Goal: Task Accomplishment & Management: Manage account settings

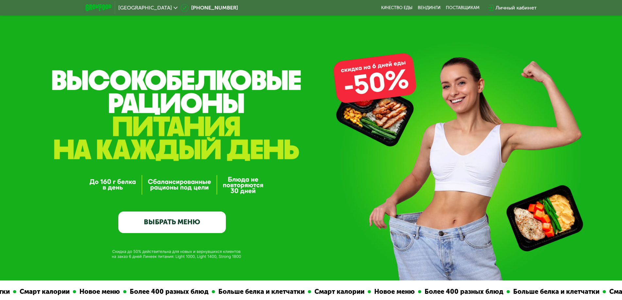
click at [498, 7] on div "Личный кабинет" at bounding box center [515, 8] width 41 height 8
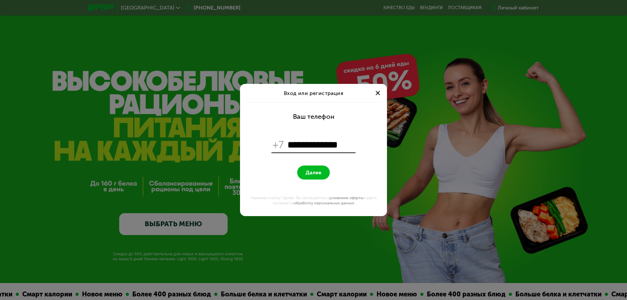
type input "**********"
click at [316, 179] on button "Далее" at bounding box center [313, 173] width 33 height 14
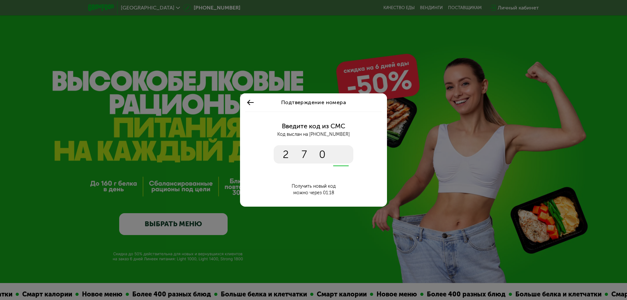
type input "****"
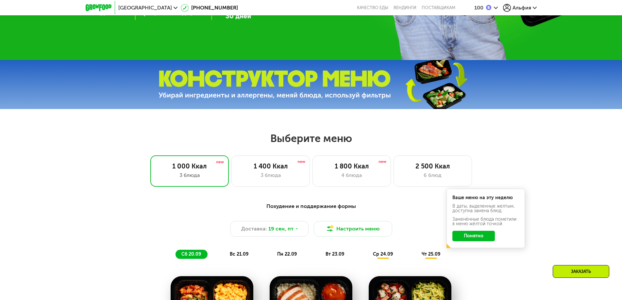
scroll to position [294, 0]
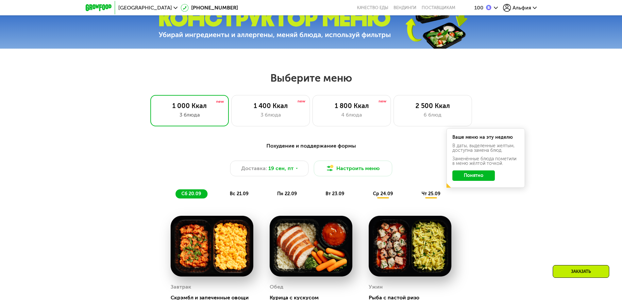
click at [473, 176] on button "Понятно" at bounding box center [473, 176] width 42 height 10
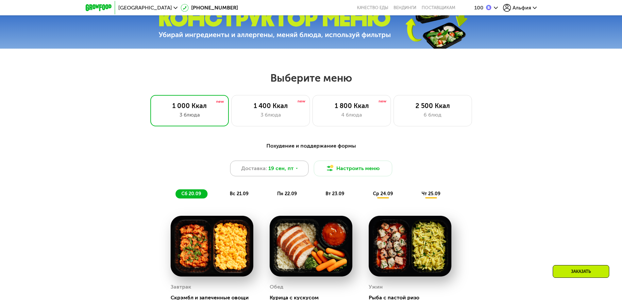
click at [298, 171] on div "Доставка: [DATE]" at bounding box center [269, 169] width 78 height 16
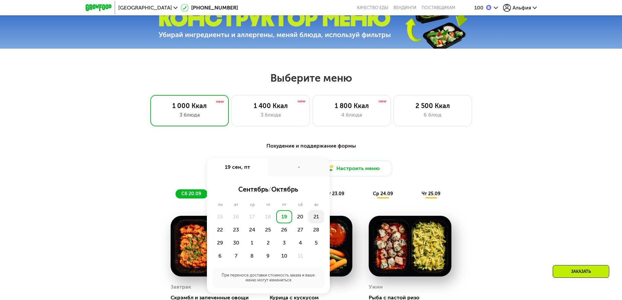
click at [319, 223] on div "21" at bounding box center [316, 216] width 16 height 13
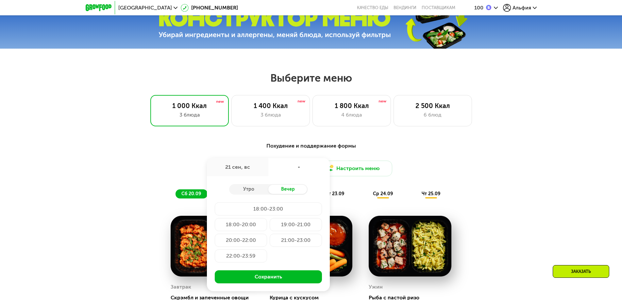
click at [253, 243] on div "20:00-22:00" at bounding box center [241, 240] width 52 height 13
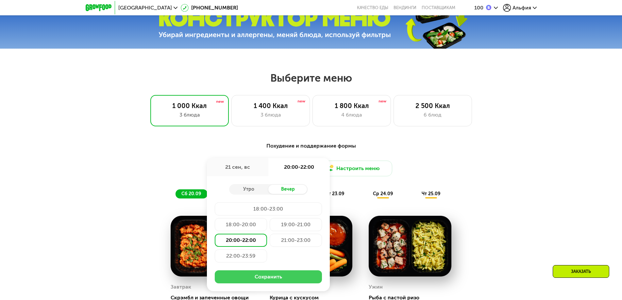
click at [279, 282] on button "Сохранить" at bounding box center [268, 277] width 107 height 13
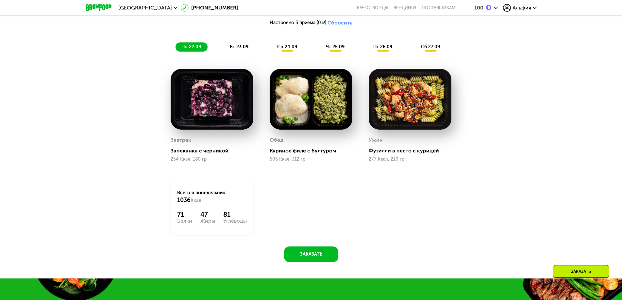
scroll to position [392, 0]
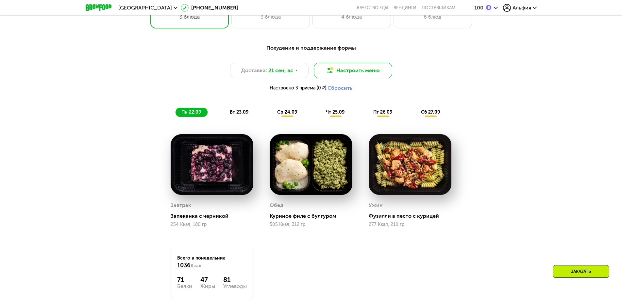
click at [342, 68] on button "Настроить меню" at bounding box center [353, 71] width 78 height 16
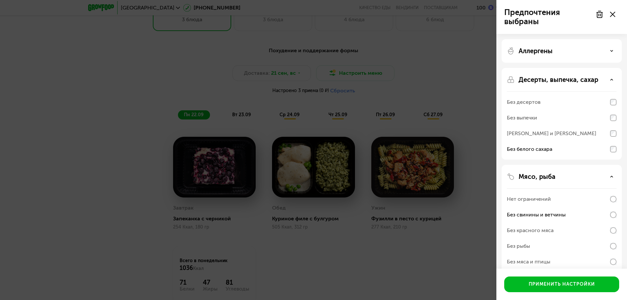
click at [9, 98] on div "Предпочтения выбраны Аллергены Десерты, выпечка, сахар Без десертов Без выпечки…" at bounding box center [313, 150] width 627 height 300
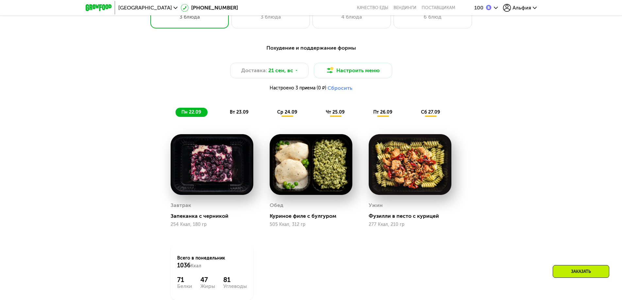
click at [241, 113] on span "вт 23.09" at bounding box center [239, 112] width 19 height 6
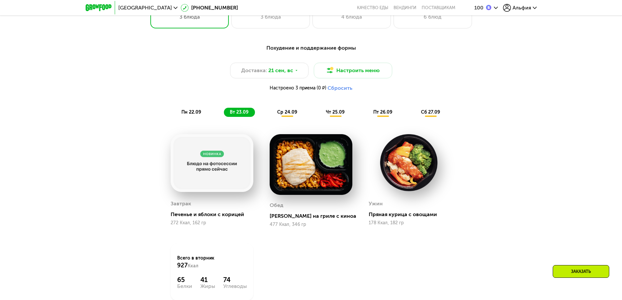
click at [290, 114] on span "ср 24.09" at bounding box center [287, 112] width 20 height 6
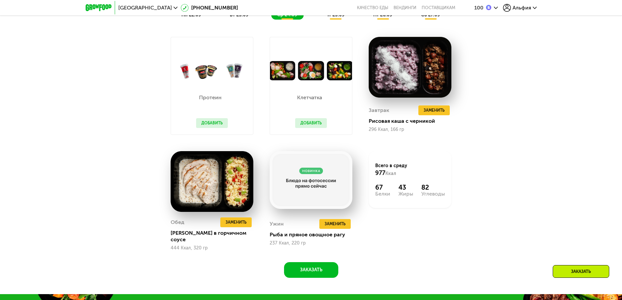
scroll to position [490, 0]
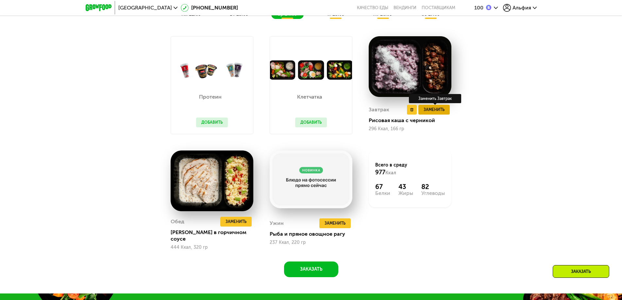
click at [444, 113] on span "Заменить" at bounding box center [434, 110] width 21 height 7
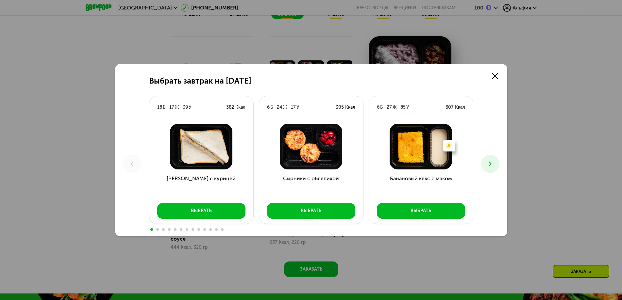
click at [493, 161] on icon at bounding box center [490, 164] width 8 height 8
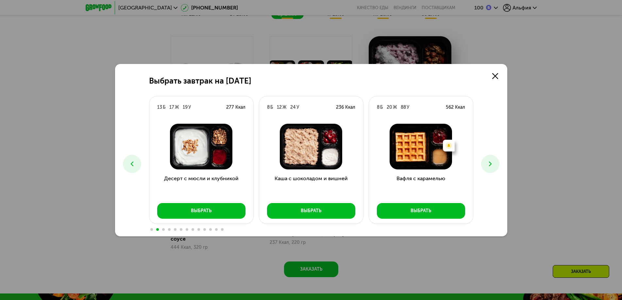
click at [487, 158] on button at bounding box center [490, 164] width 18 height 18
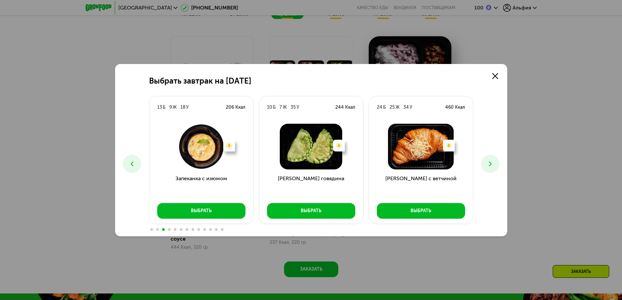
click at [487, 158] on button at bounding box center [490, 164] width 18 height 18
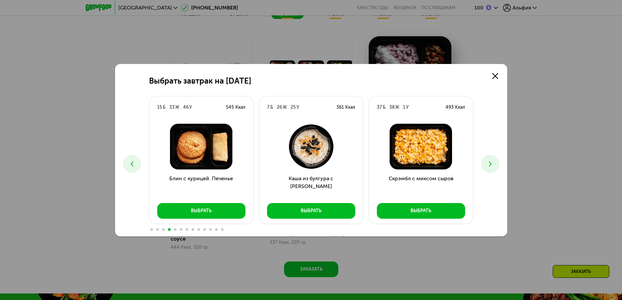
click at [129, 163] on icon at bounding box center [132, 164] width 8 height 8
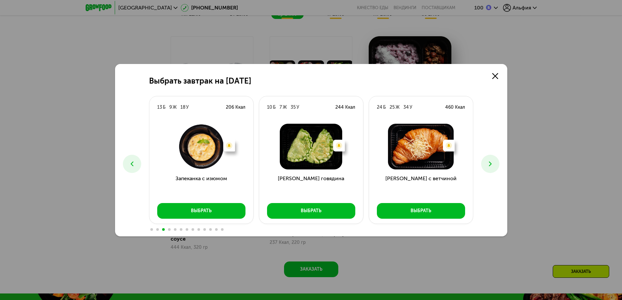
click at [558, 99] on div "Выбрать завтрак на [DATE] Б 17 Ж 39 У 382 Ккал Сэндвич с курицей Выбрать 6 Б 24…" at bounding box center [311, 150] width 622 height 300
click at [497, 75] on icon at bounding box center [495, 76] width 6 height 6
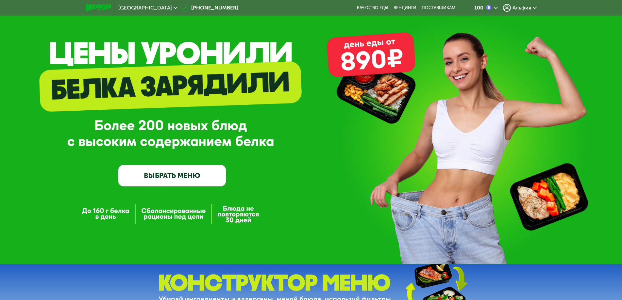
scroll to position [0, 0]
